Goal: Communication & Community: Answer question/provide support

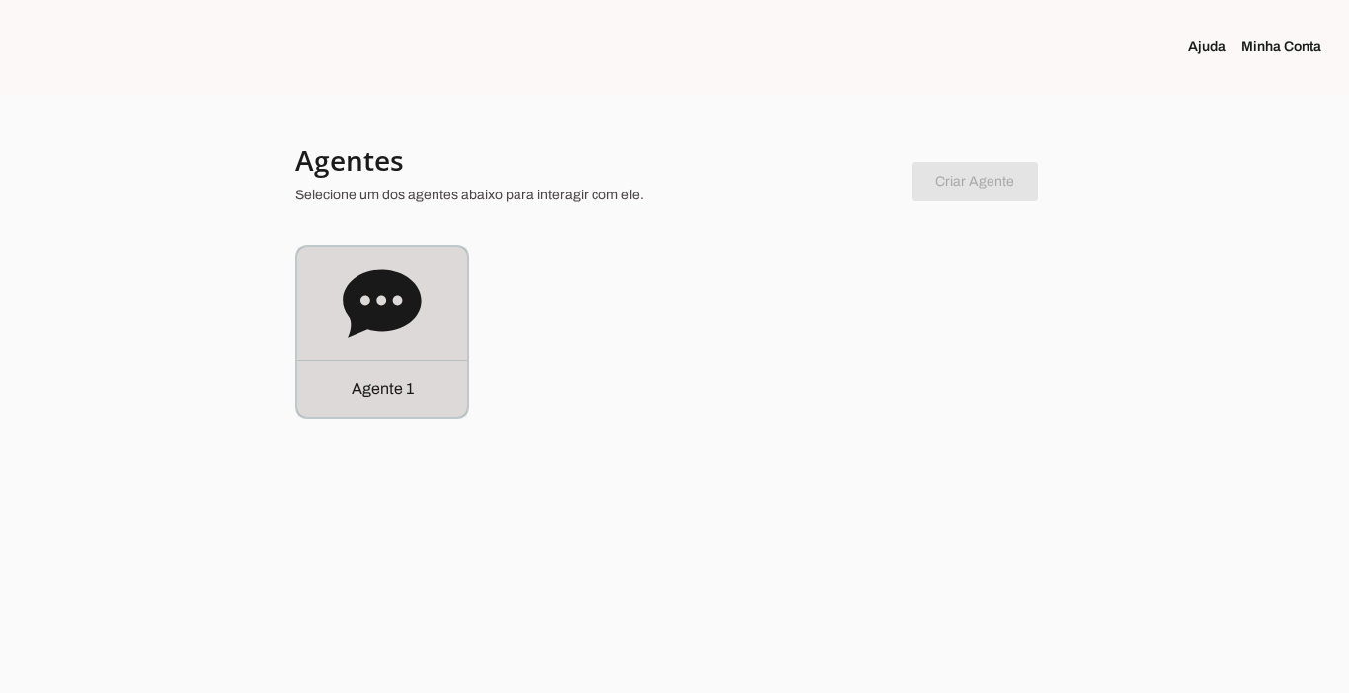
click at [399, 412] on div "Agente 1" at bounding box center [382, 388] width 170 height 56
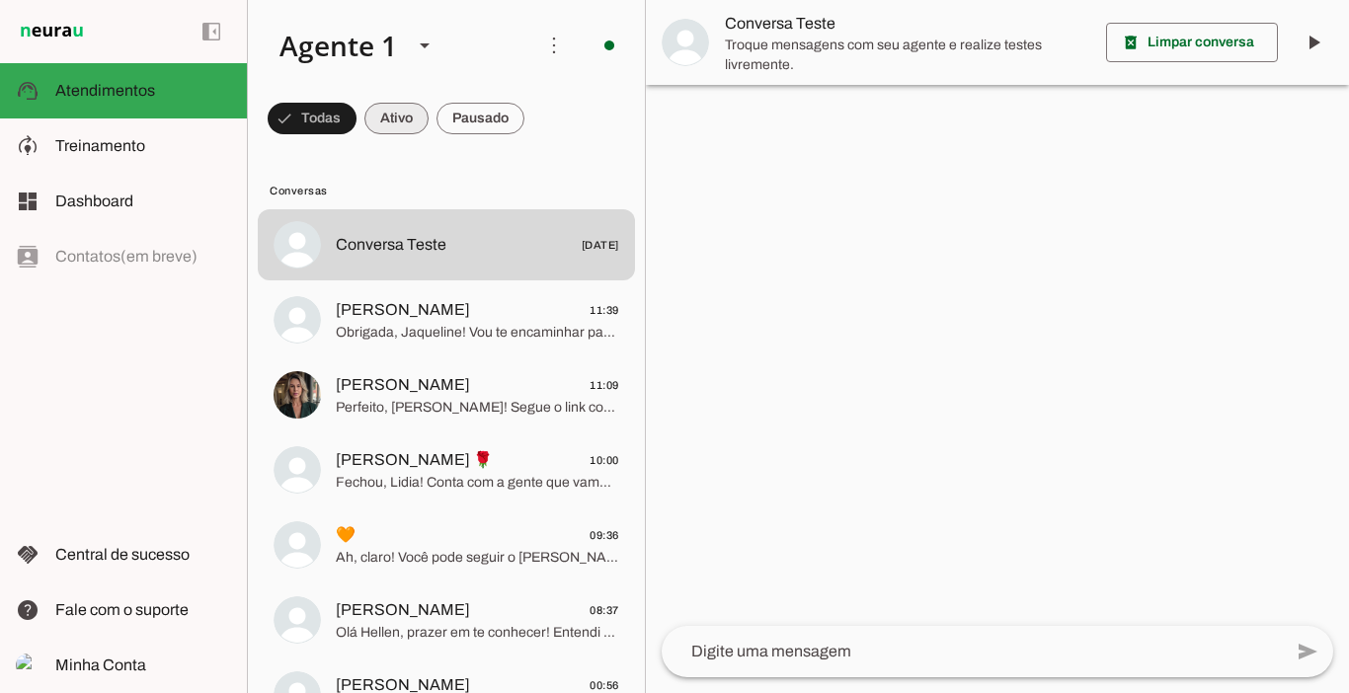
click at [384, 114] on span at bounding box center [396, 118] width 64 height 47
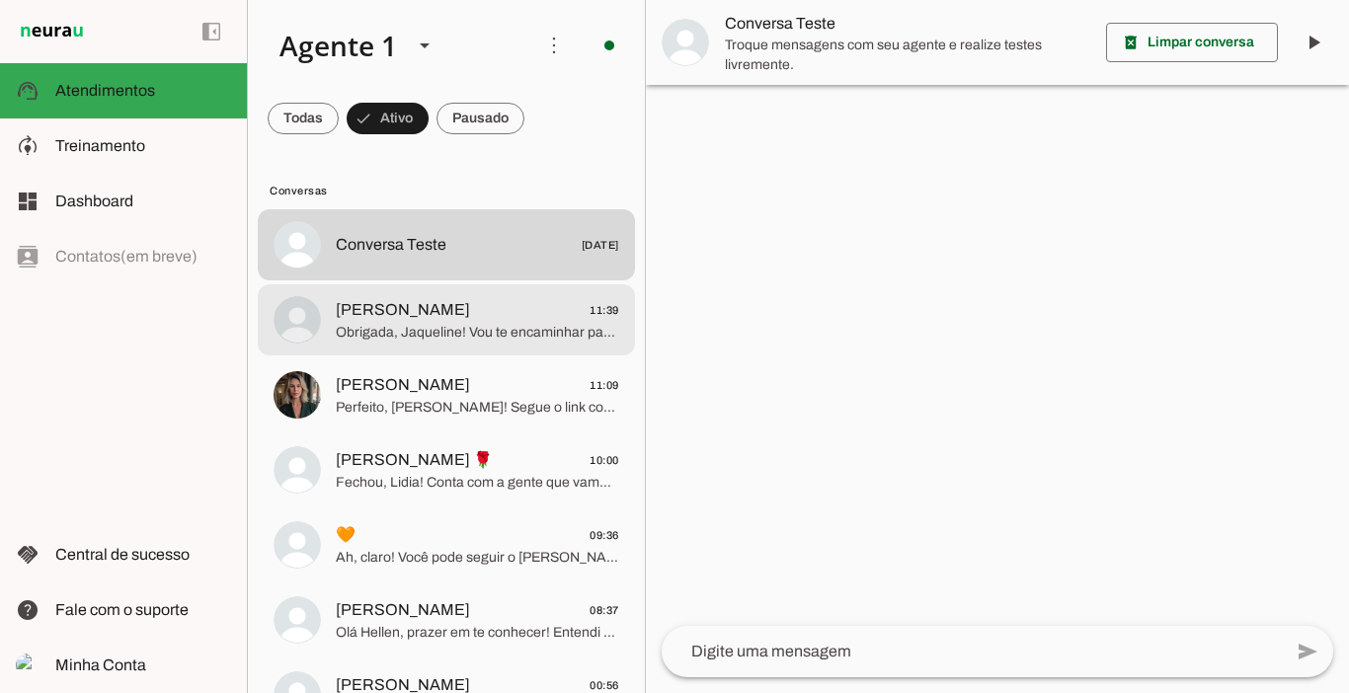
click at [433, 304] on span "Jaqueline Gonçalves" at bounding box center [403, 310] width 134 height 24
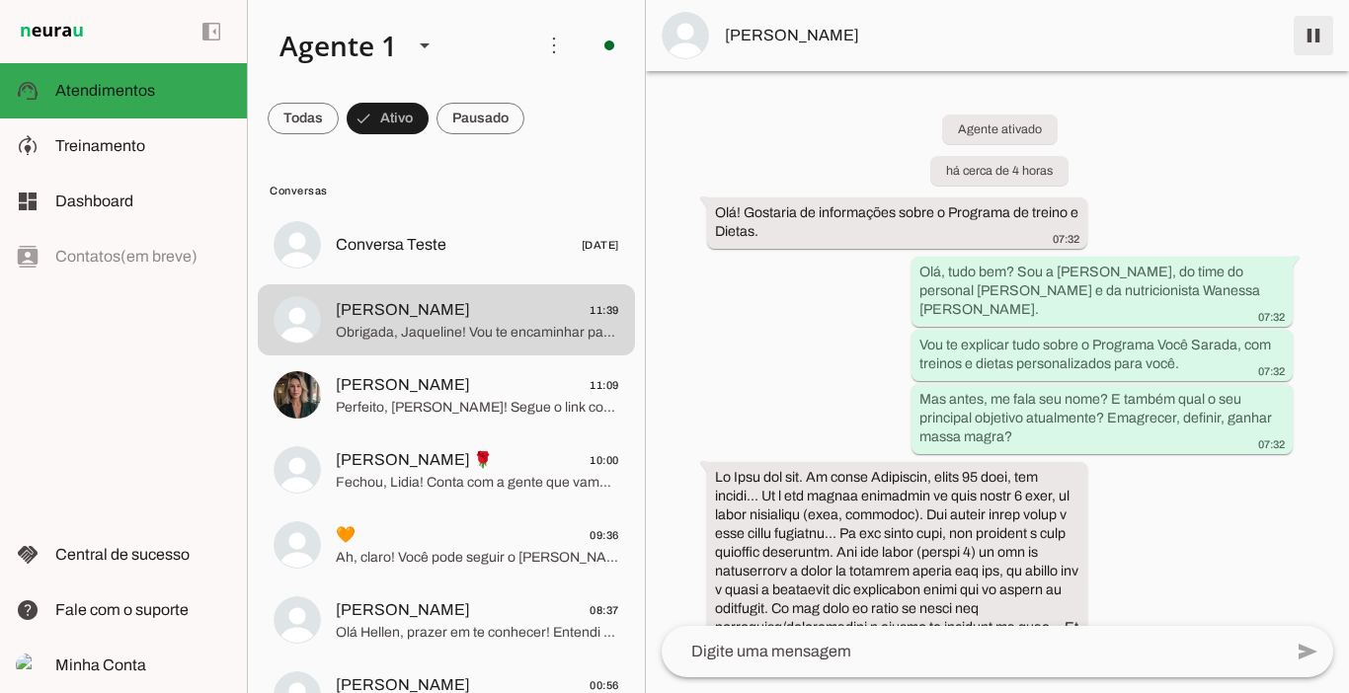
click at [1314, 31] on span at bounding box center [1313, 35] width 47 height 47
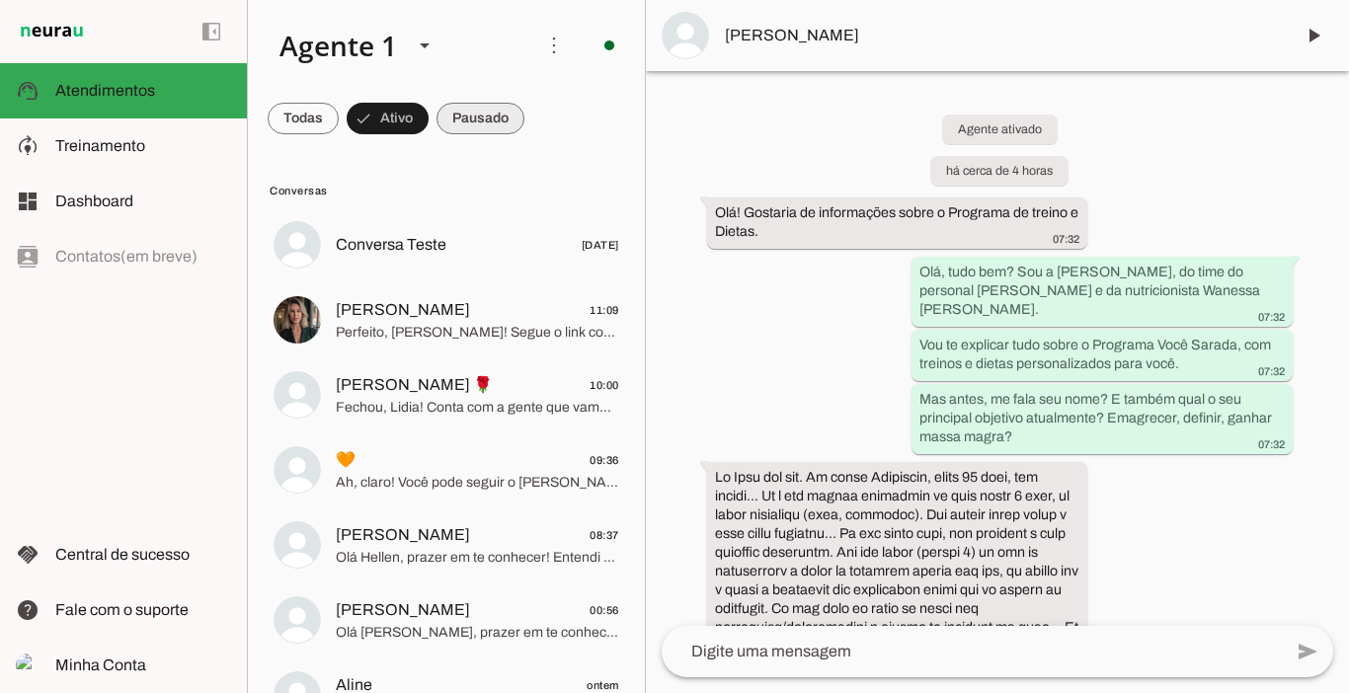
click at [491, 123] on span at bounding box center [481, 118] width 88 height 47
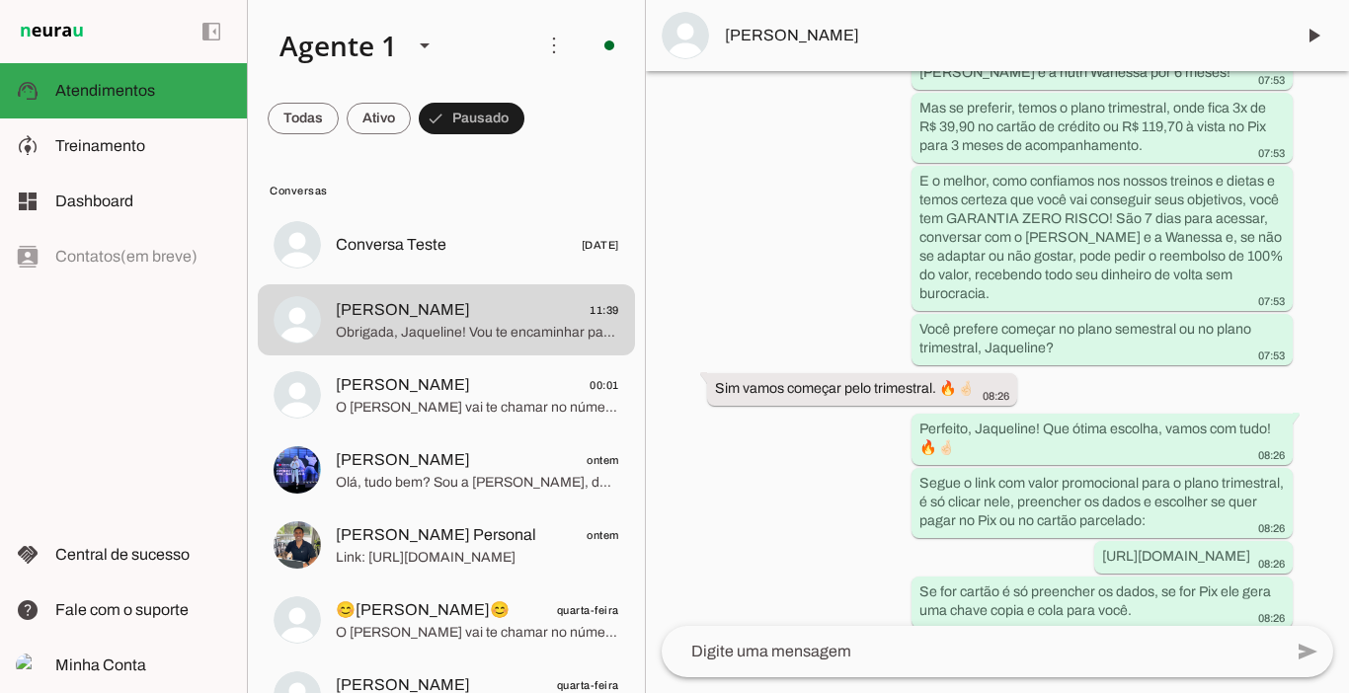
scroll to position [3946, 0]
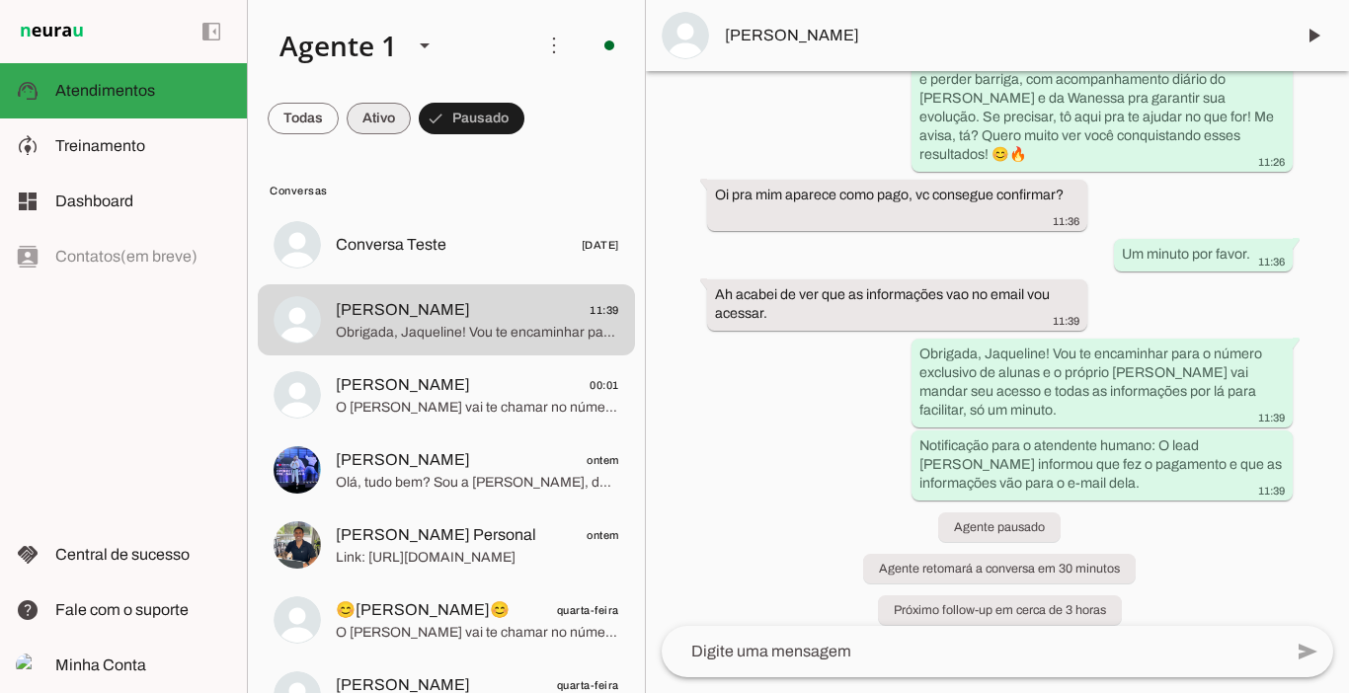
click at [369, 117] on span at bounding box center [379, 118] width 64 height 47
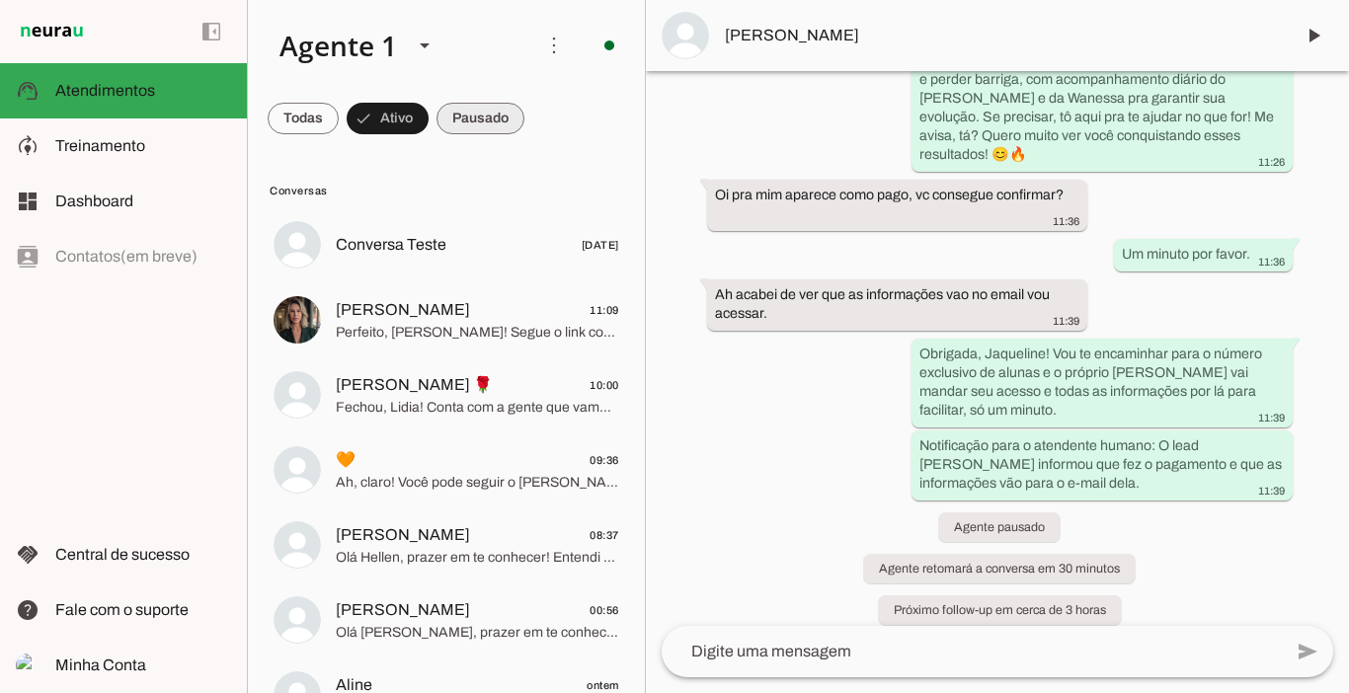
click at [461, 115] on span at bounding box center [481, 118] width 88 height 47
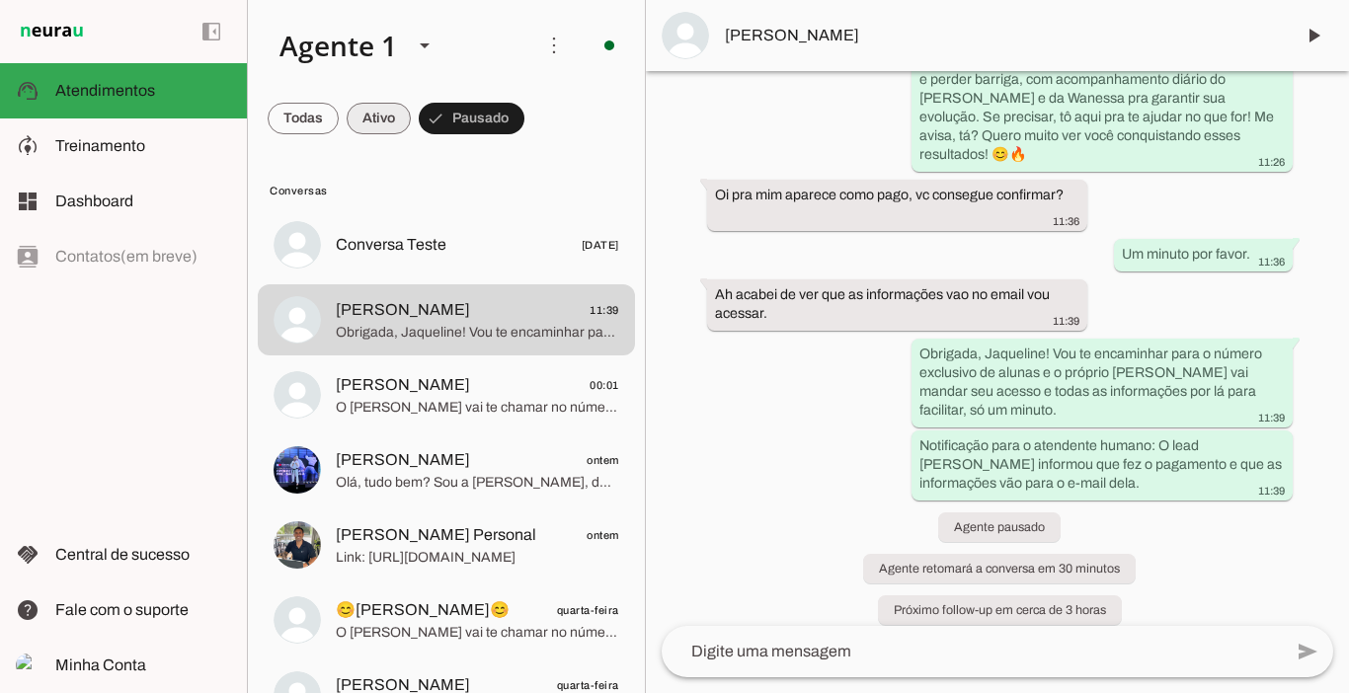
click at [397, 115] on span at bounding box center [379, 118] width 64 height 47
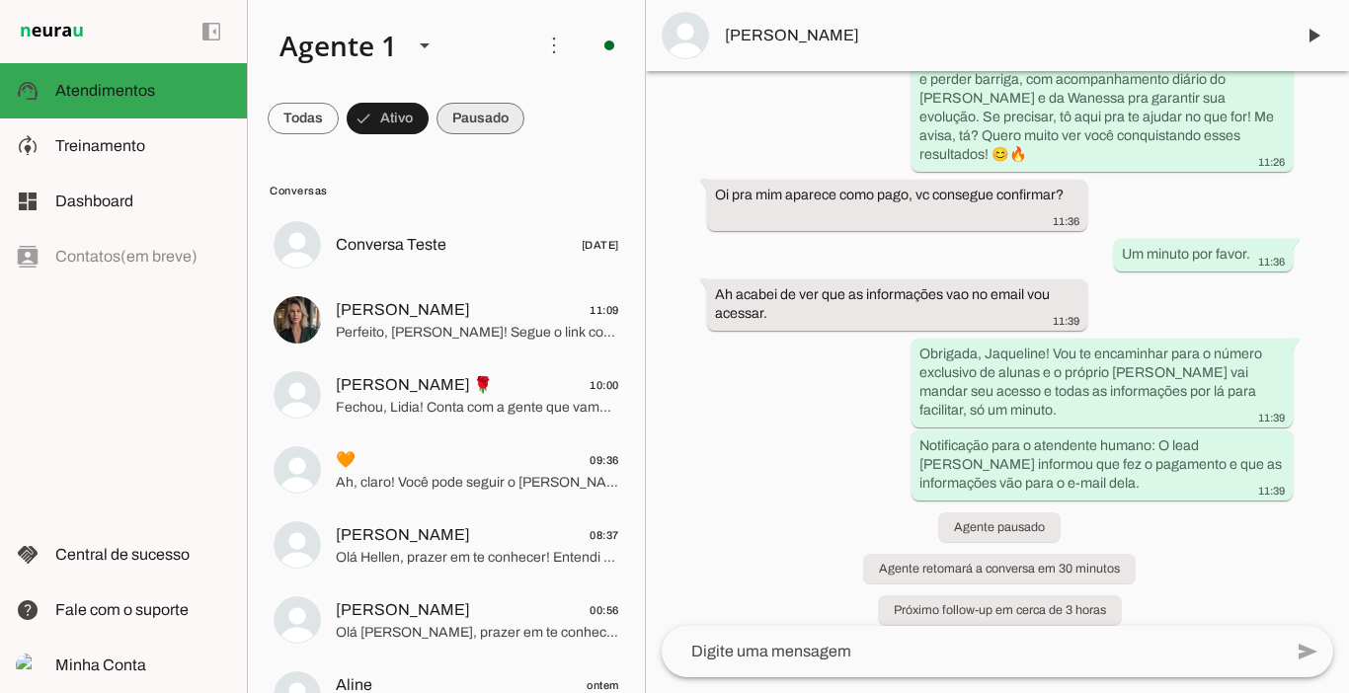
click at [458, 114] on span at bounding box center [481, 118] width 88 height 47
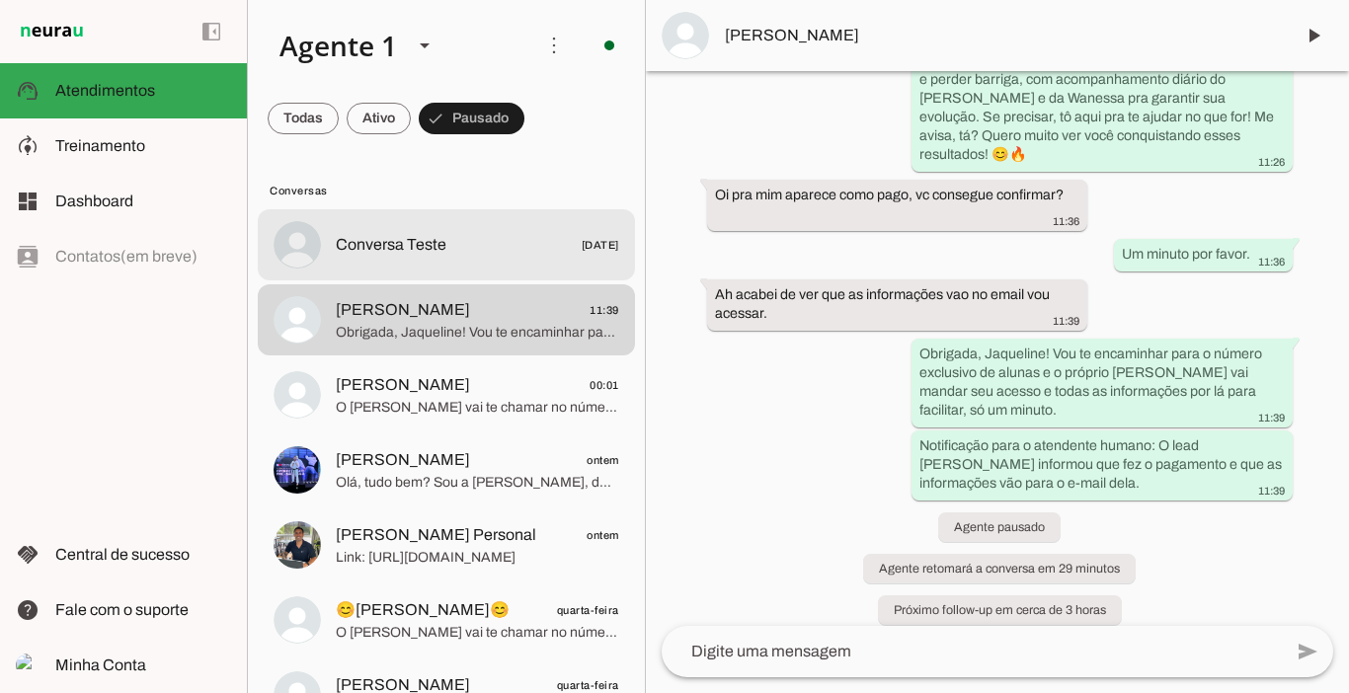
click at [395, 236] on span "Conversa Teste" at bounding box center [391, 245] width 111 height 24
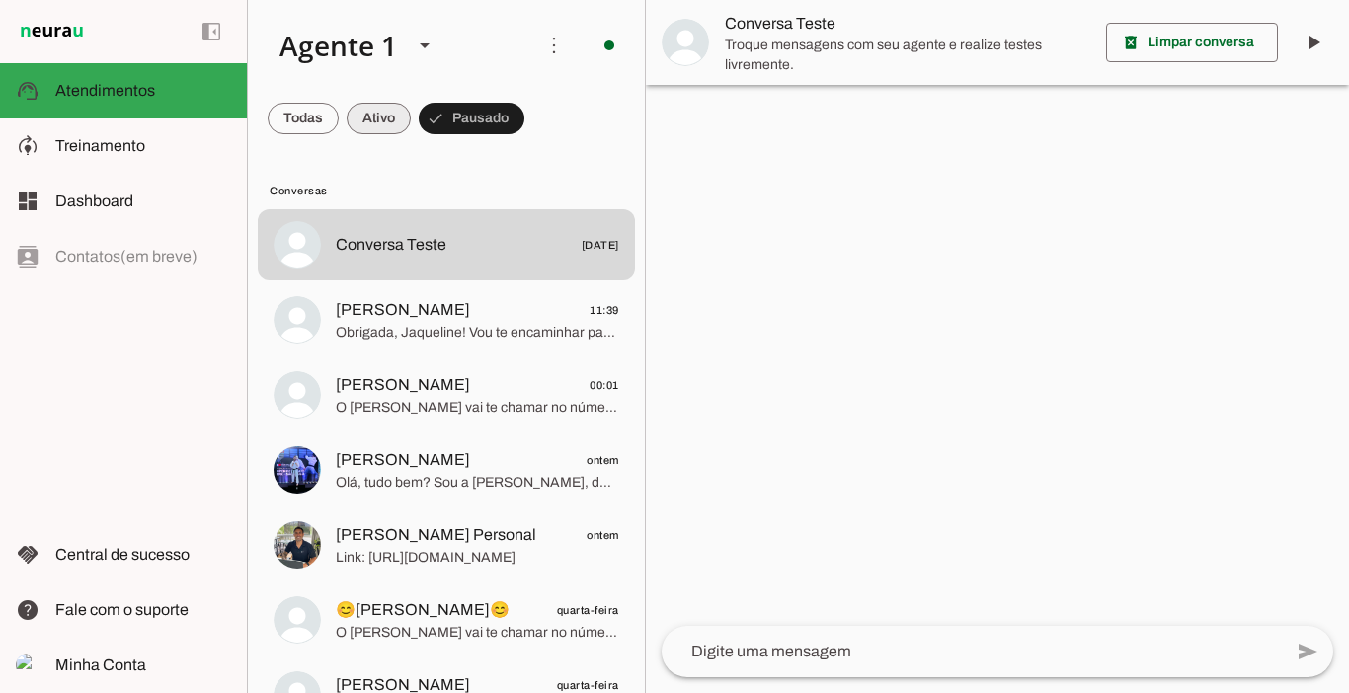
click at [377, 127] on span at bounding box center [379, 118] width 64 height 47
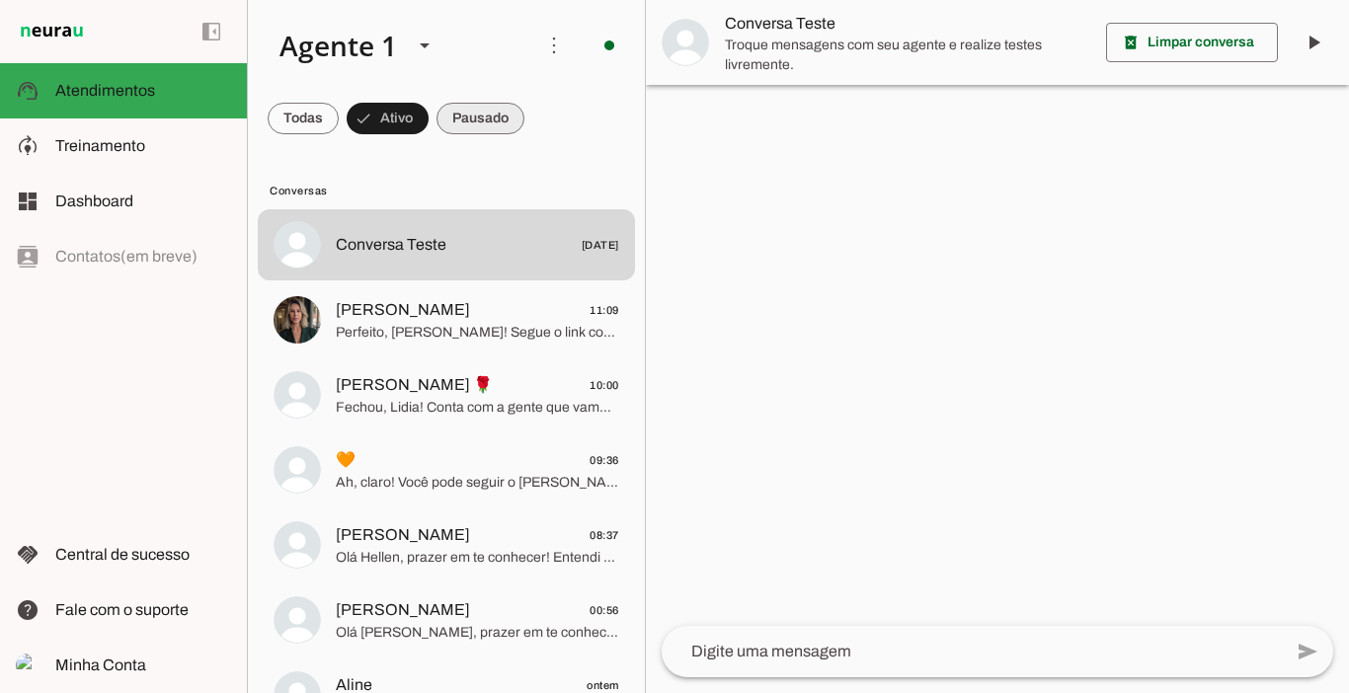
click at [475, 118] on span at bounding box center [481, 118] width 88 height 47
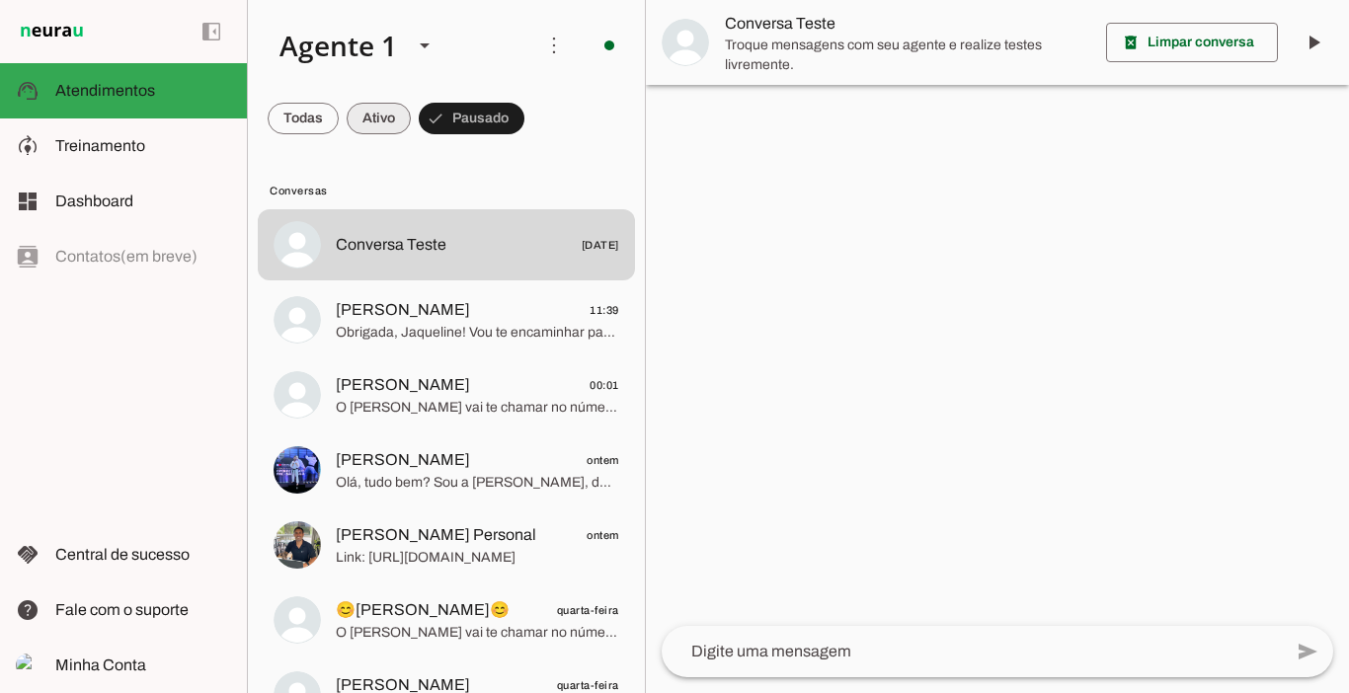
click at [375, 118] on span at bounding box center [379, 118] width 64 height 47
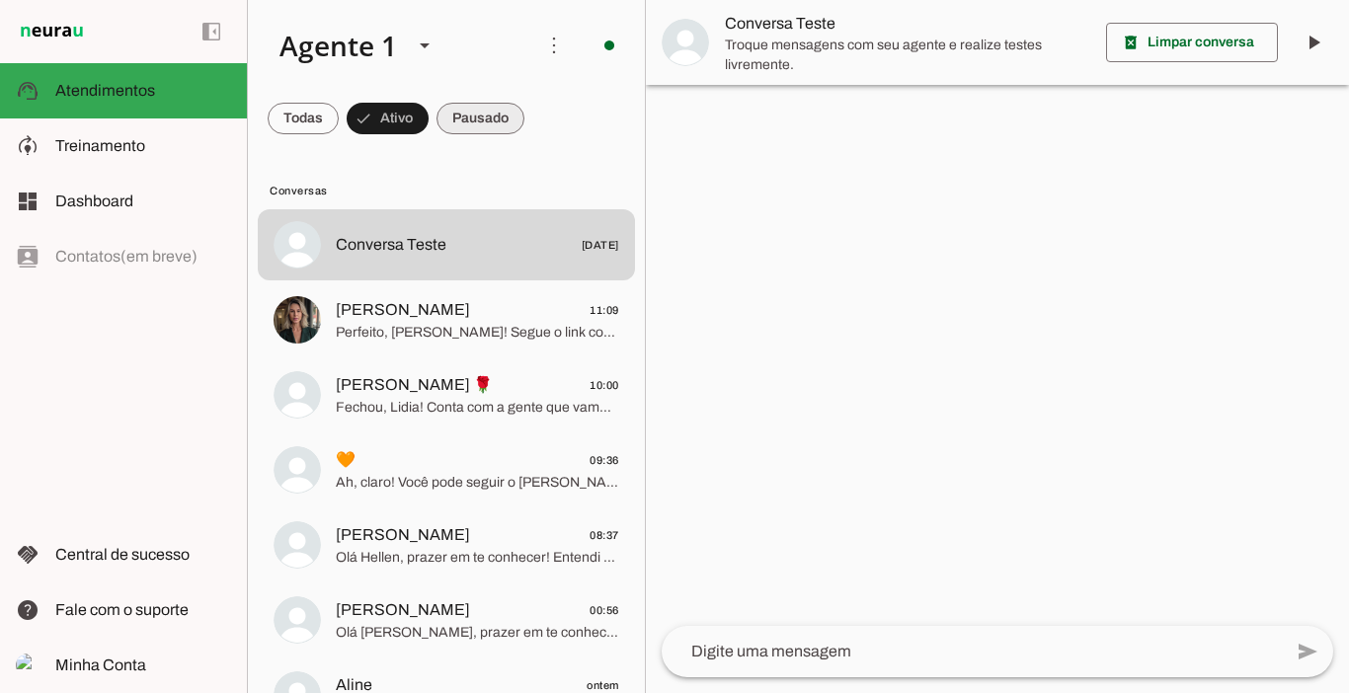
click at [457, 116] on span at bounding box center [481, 118] width 88 height 47
